Goal: Transaction & Acquisition: Purchase product/service

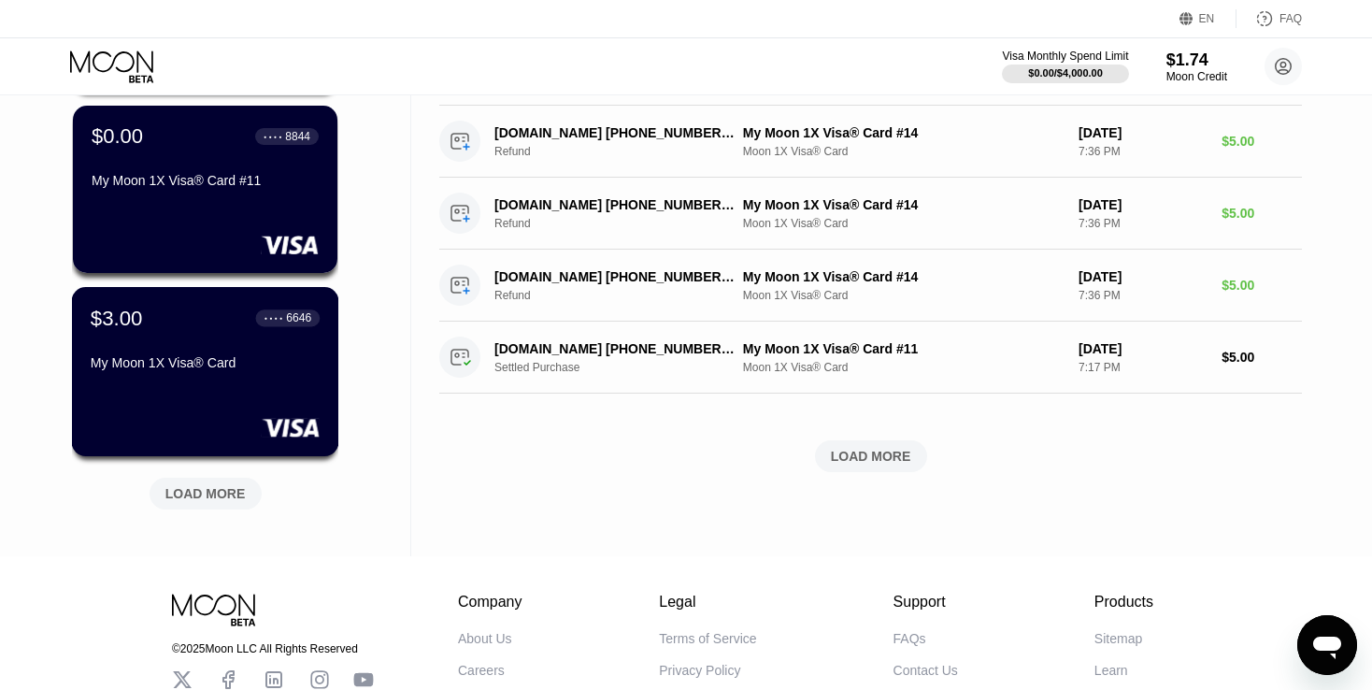
scroll to position [748, 0]
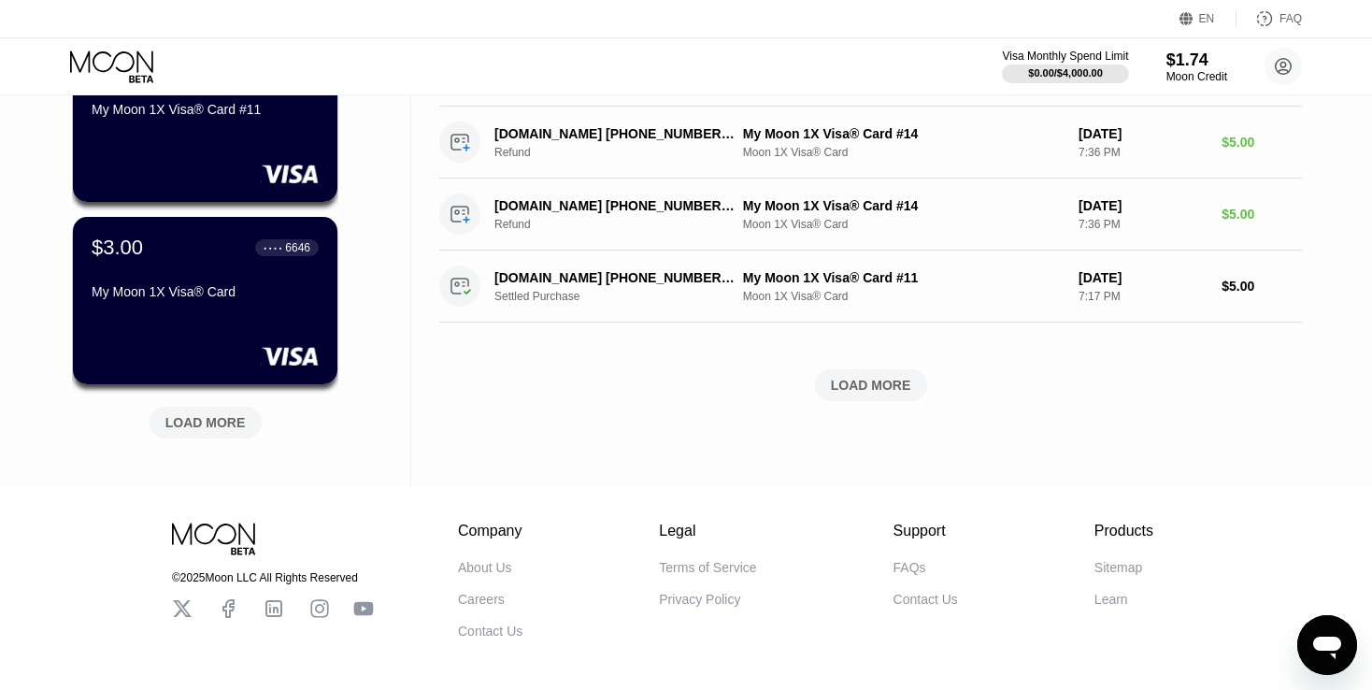
click at [197, 430] on div "LOAD MORE" at bounding box center [205, 422] width 80 height 17
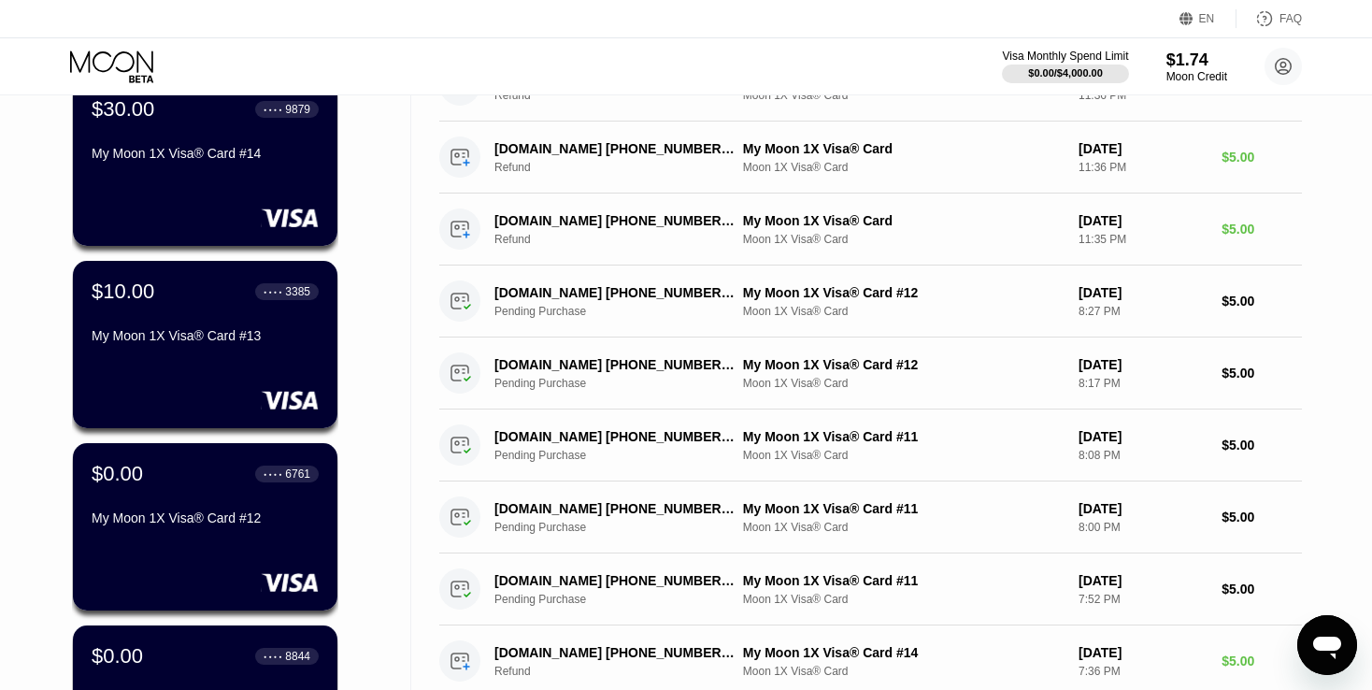
scroll to position [0, 0]
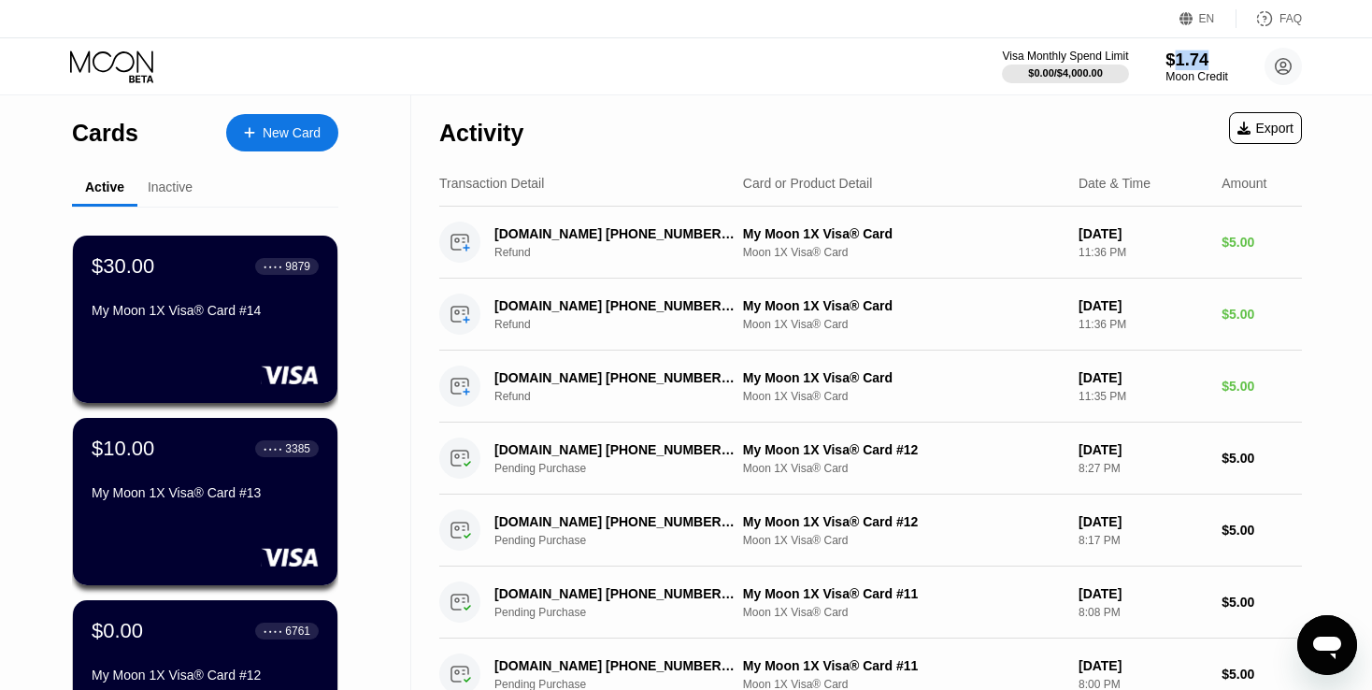
click at [1174, 59] on div "$1.74" at bounding box center [1197, 60] width 63 height 20
click at [1184, 76] on div "Moon Credit" at bounding box center [1197, 76] width 63 height 13
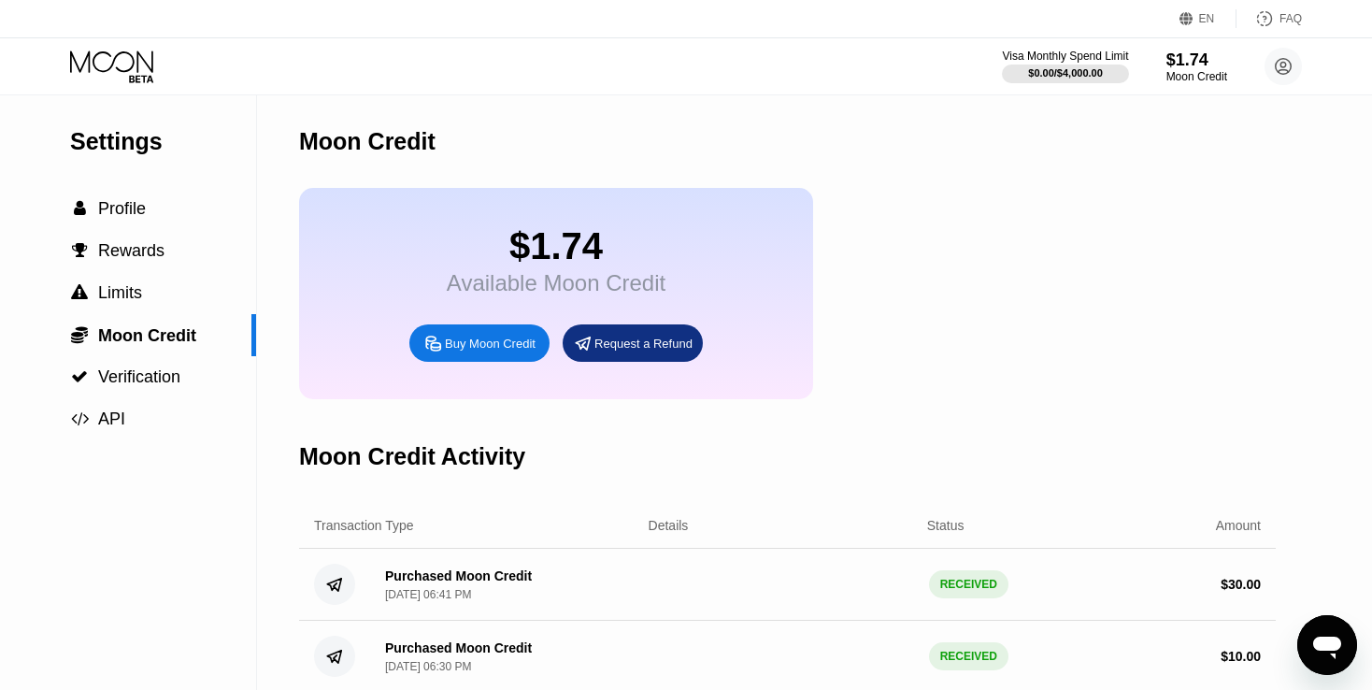
click at [508, 352] on div "Buy Moon Credit" at bounding box center [490, 344] width 91 height 16
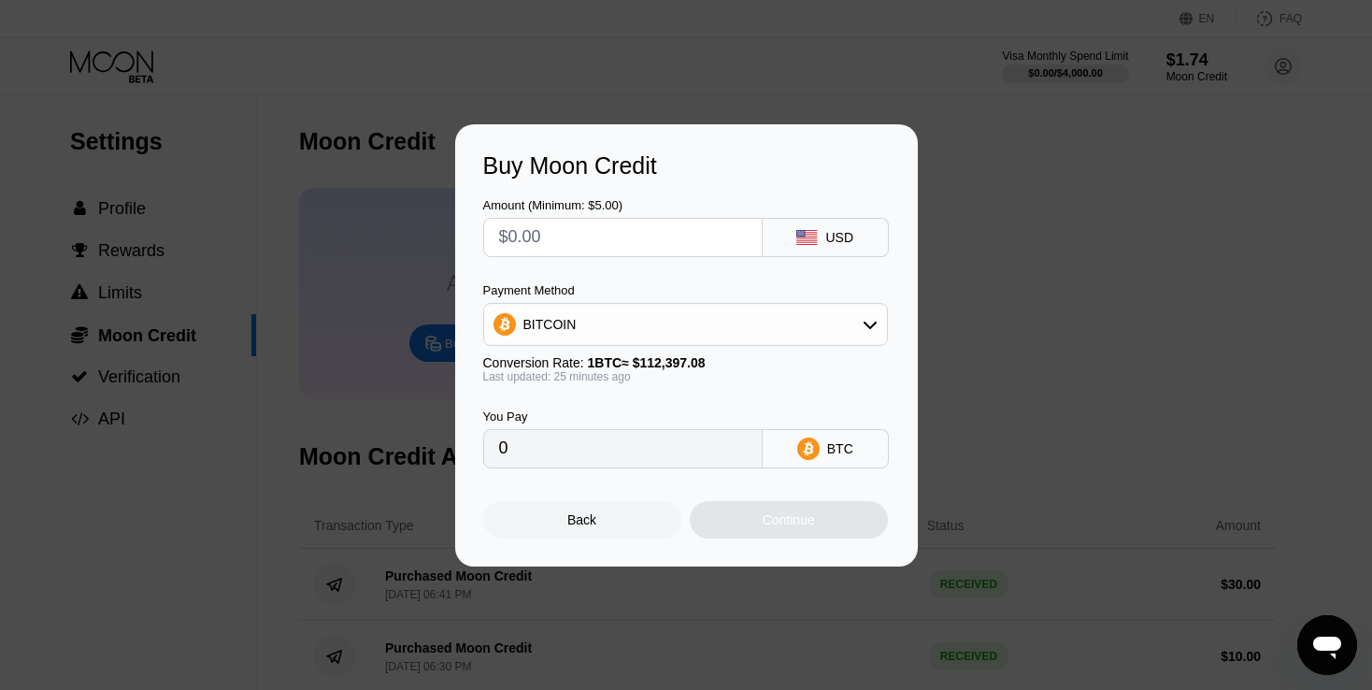
click at [540, 452] on input "0" at bounding box center [623, 448] width 248 height 37
click at [534, 233] on input "text" at bounding box center [623, 237] width 248 height 37
type input "$21"
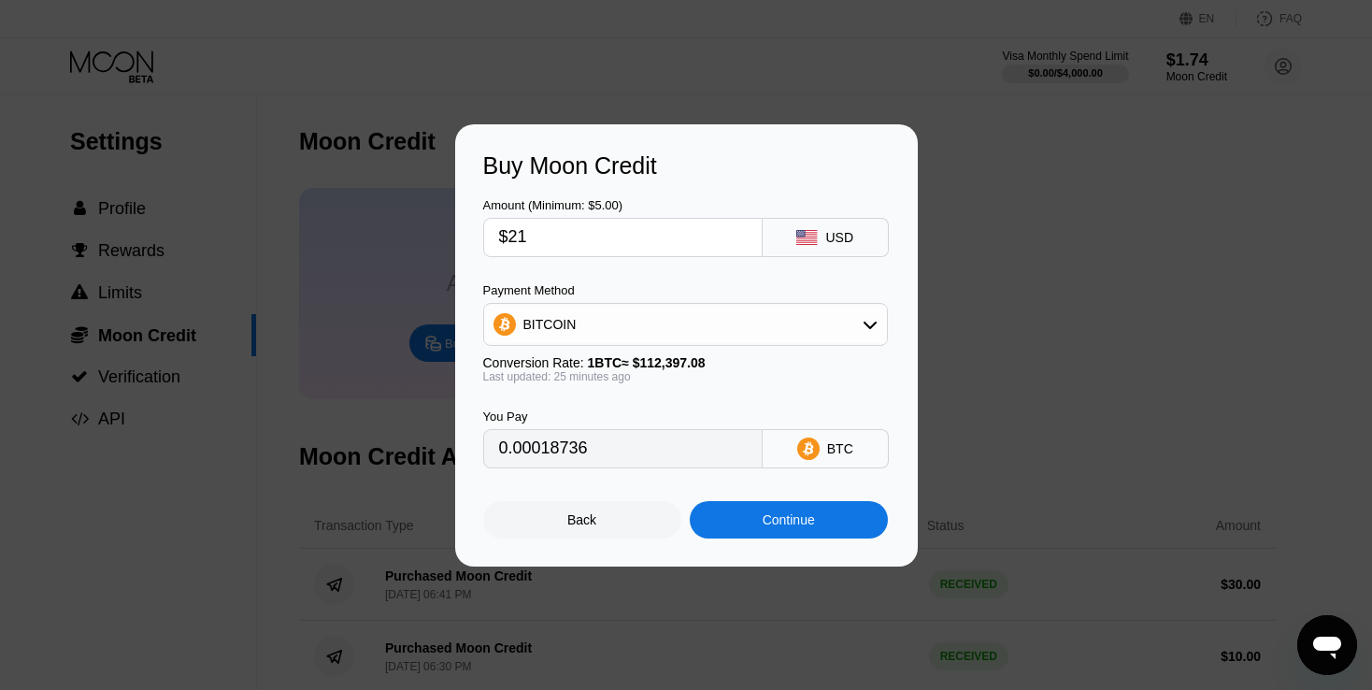
type input "0.00018736"
click at [766, 527] on div "Continue" at bounding box center [789, 519] width 52 height 15
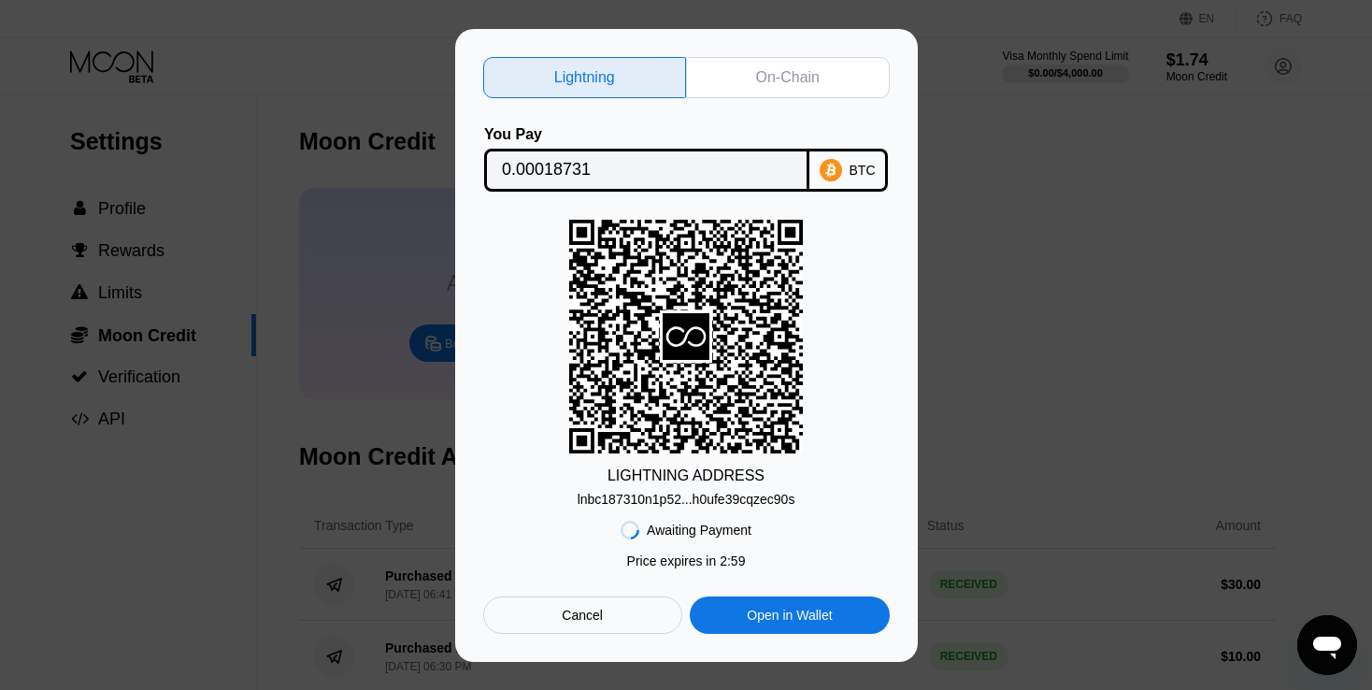
click at [821, 82] on div "On-Chain" at bounding box center [788, 77] width 204 height 41
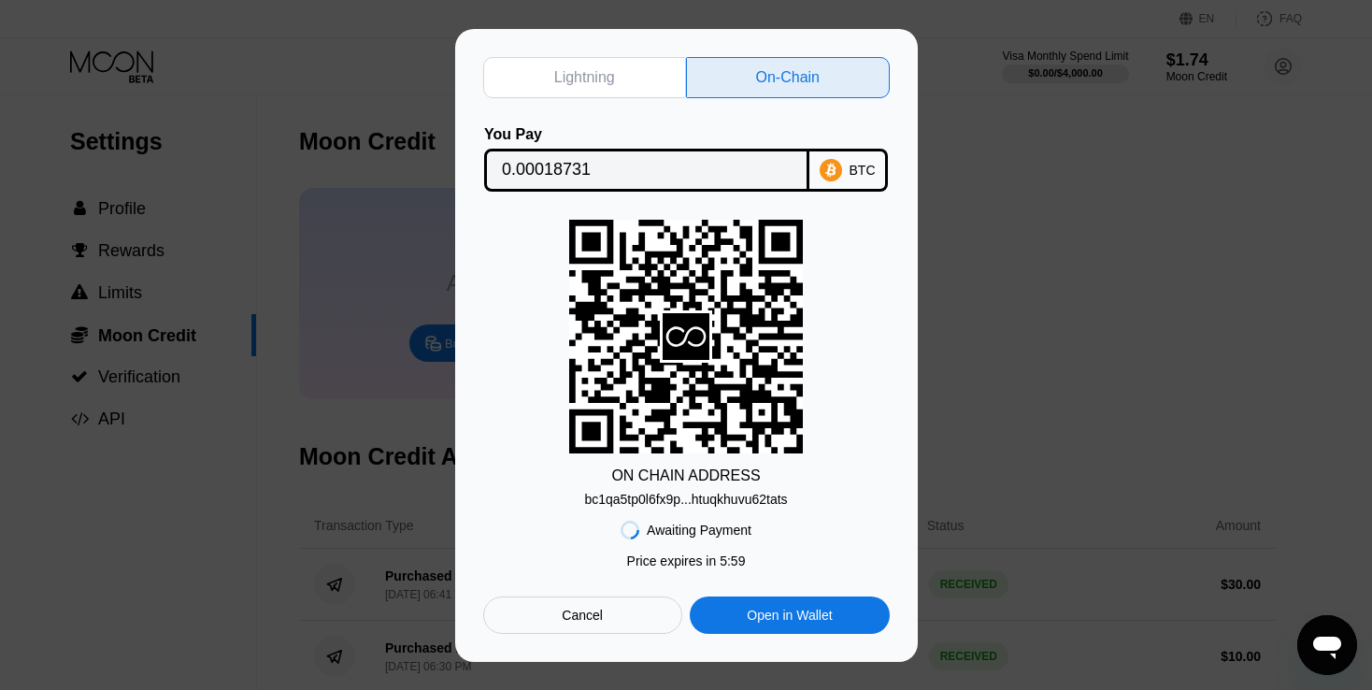
click at [751, 498] on div "bc1qa5tp0l6fx9p...htuqkhuvu62tats" at bounding box center [685, 499] width 203 height 15
click at [671, 167] on input "0.00018731" at bounding box center [647, 169] width 290 height 37
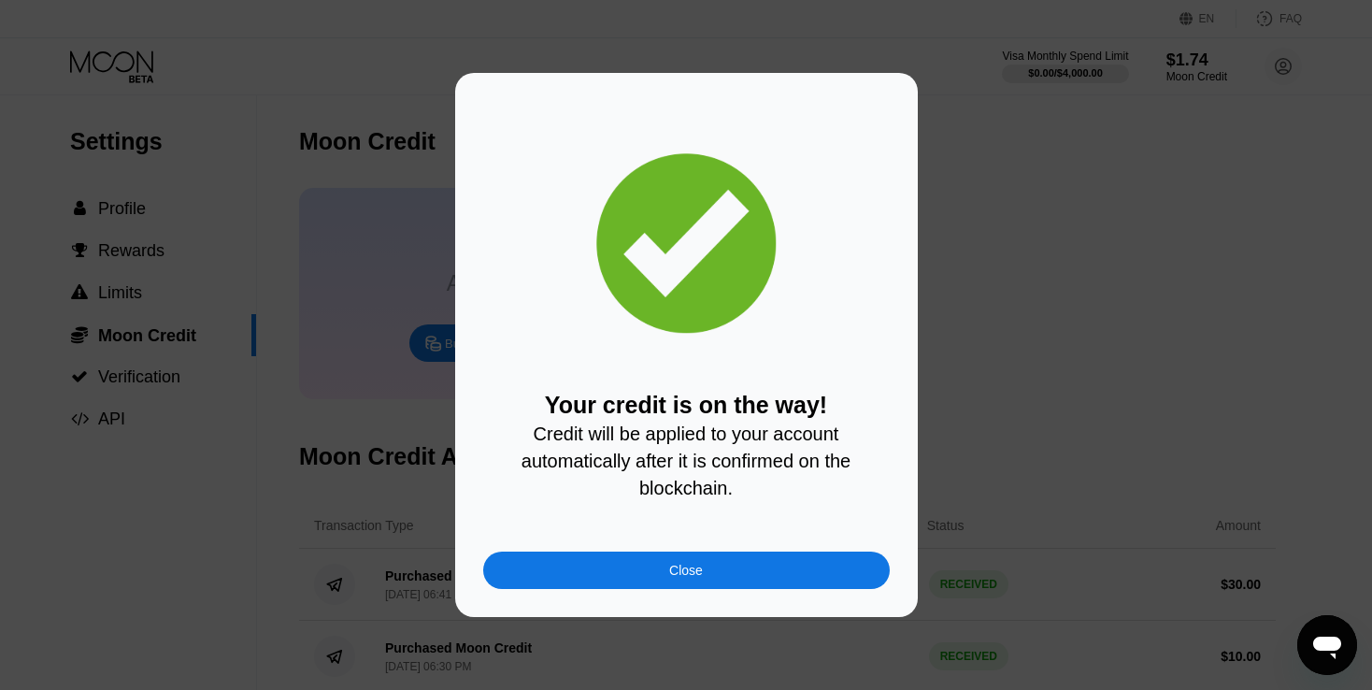
click at [919, 424] on div "Your credit is on the way! Credit will be applied to your account automatically…" at bounding box center [686, 345] width 1372 height 544
click at [976, 393] on div "Your credit is on the way! Credit will be applied to your account automatically…" at bounding box center [686, 345] width 1372 height 544
click at [749, 571] on div "Close" at bounding box center [686, 570] width 407 height 37
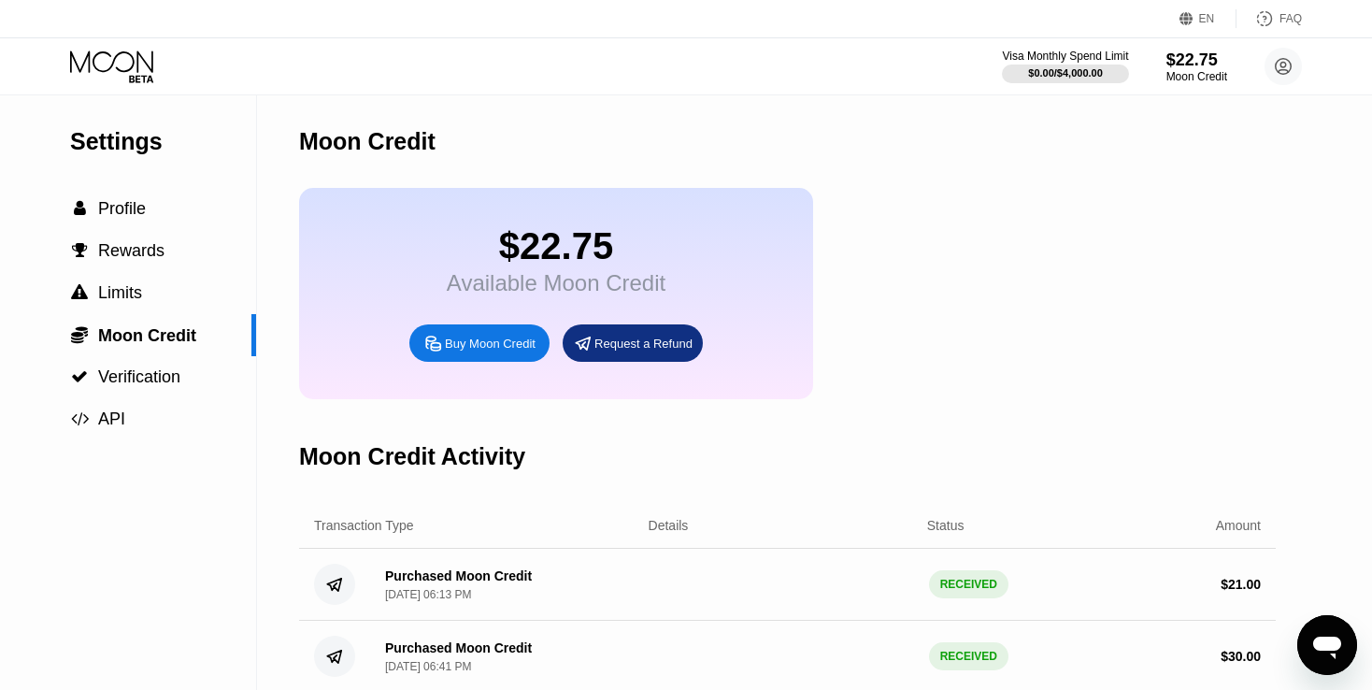
click at [99, 59] on icon at bounding box center [113, 66] width 87 height 33
